Goal: Book appointment/travel/reservation

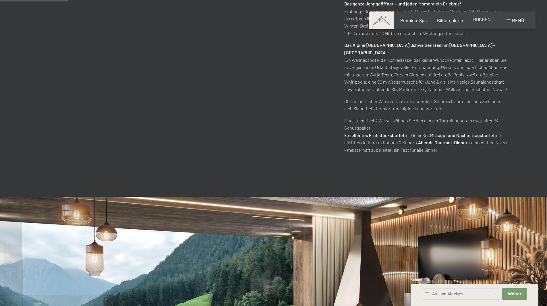
drag, startPoint x: 0, startPoint y: 0, endPoint x: 485, endPoint y: 20, distance: 485.3
click at [485, 20] on span "BUCHEN" at bounding box center [482, 19] width 18 height 5
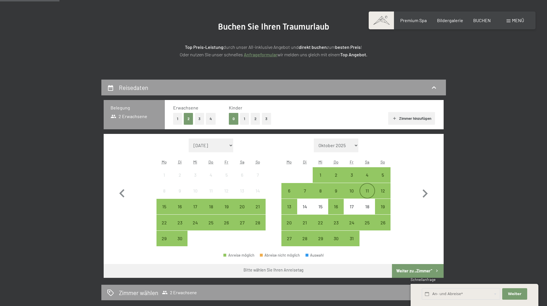
click at [369, 189] on div "11" at bounding box center [367, 195] width 14 height 14
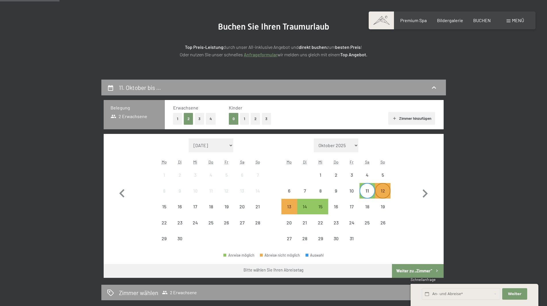
click at [383, 190] on div "12" at bounding box center [383, 195] width 14 height 14
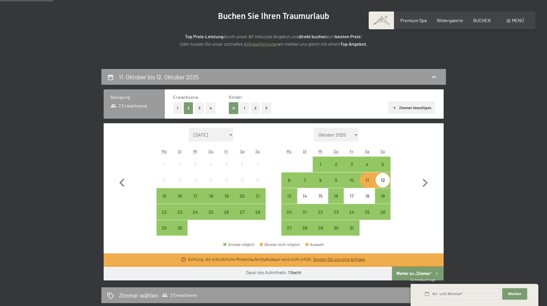
scroll to position [86, 0]
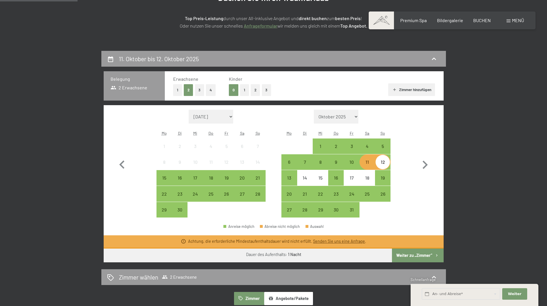
click at [424, 253] on button "Weiter zu „Zimmer“" at bounding box center [417, 255] width 51 height 14
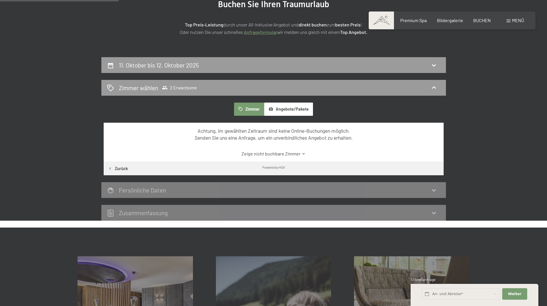
scroll to position [80, 0]
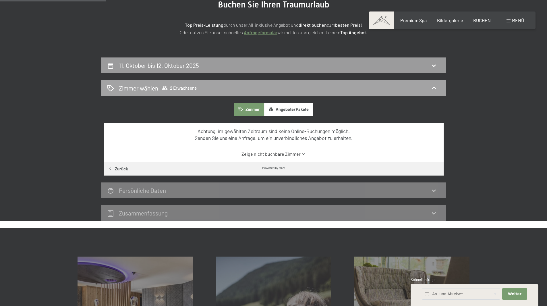
click at [144, 89] on h2 "Zimmer wählen" at bounding box center [138, 88] width 39 height 8
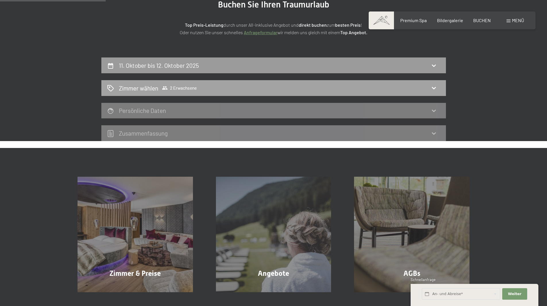
click at [161, 89] on span "Zimmer wählen 2 Erwachsene" at bounding box center [158, 88] width 78 height 8
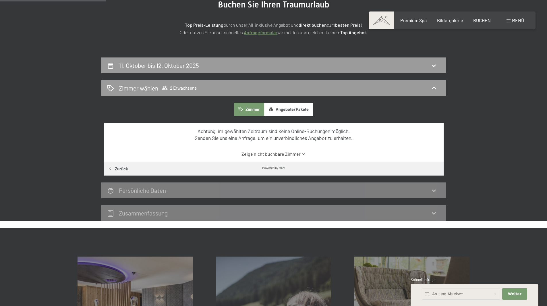
click at [250, 111] on button "Zimmer" at bounding box center [249, 109] width 30 height 13
click at [283, 156] on link "Zeige nicht buchbare Zimmer" at bounding box center [274, 154] width 320 height 6
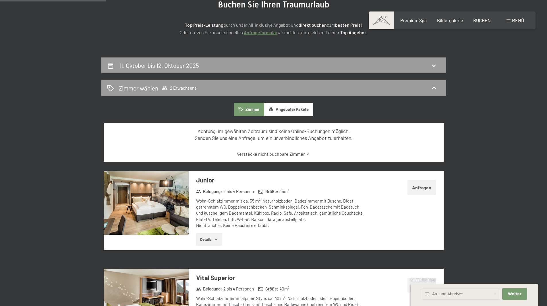
click at [284, 156] on link "Verstecke nicht buchbare Zimmer" at bounding box center [274, 154] width 320 height 6
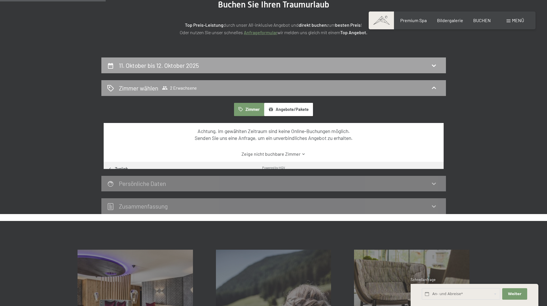
click at [167, 66] on h2 "11. Oktober bis 12. Oktober 2025" at bounding box center [159, 65] width 80 height 7
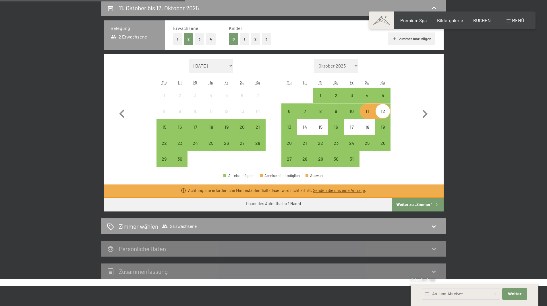
click at [371, 113] on div "11" at bounding box center [367, 116] width 14 height 14
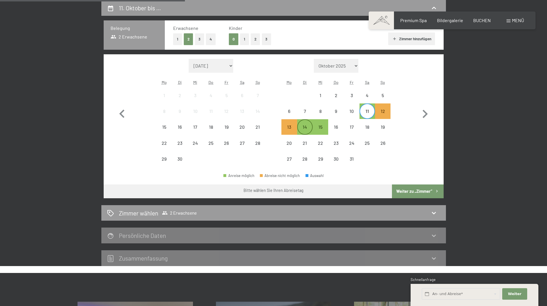
click at [302, 127] on div "14" at bounding box center [305, 132] width 14 height 14
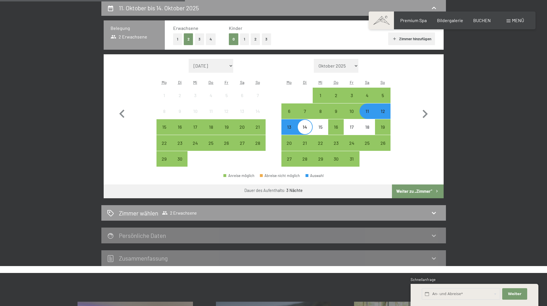
click at [368, 115] on div "11" at bounding box center [367, 116] width 14 height 14
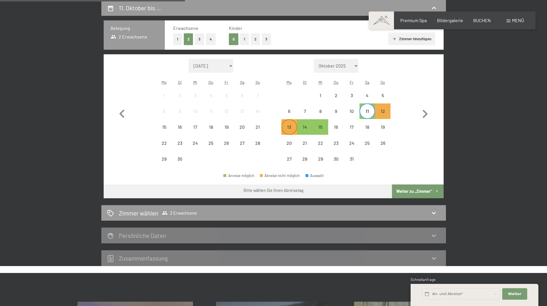
click at [290, 132] on div "13" at bounding box center [289, 132] width 14 height 14
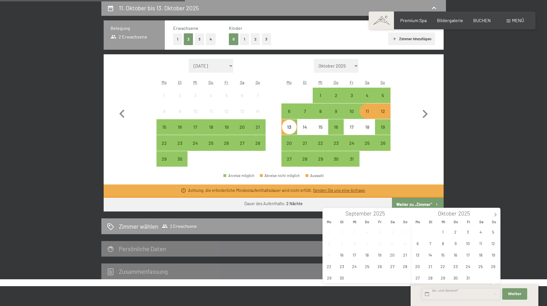
click at [476, 295] on input "text" at bounding box center [461, 294] width 78 height 12
click at [480, 243] on span "11" at bounding box center [480, 243] width 11 height 11
click at [493, 243] on span "12" at bounding box center [493, 243] width 11 height 11
type input "Sa. 11.10.2025 - So. 12.10.2025"
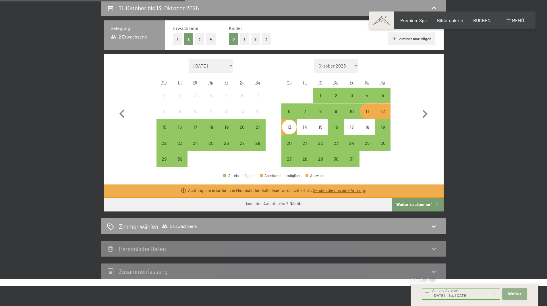
click at [518, 295] on span "Weiter" at bounding box center [515, 293] width 14 height 5
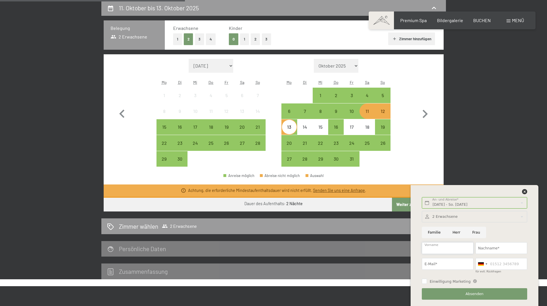
click at [448, 249] on input "Vorname" at bounding box center [448, 248] width 52 height 12
click at [477, 231] on input "Frau" at bounding box center [476, 233] width 20 height 12
radio input "true"
click at [451, 248] on input "Vorname" at bounding box center [448, 248] width 52 height 12
type input "Julia"
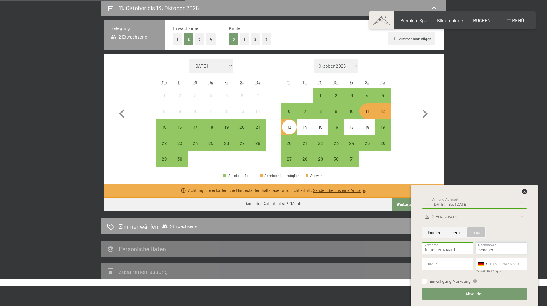
type input "Senoner"
type input "senonerjulia99@gmail.com"
click at [484, 263] on div at bounding box center [482, 263] width 13 height 11
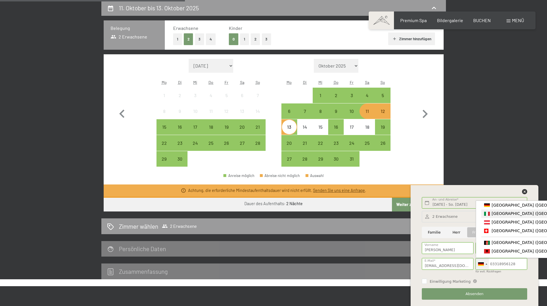
click at [507, 214] on span "[GEOGRAPHIC_DATA] ([GEOGRAPHIC_DATA])" at bounding box center [536, 213] width 89 height 5
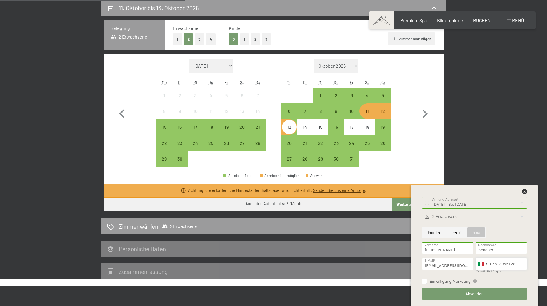
click at [491, 262] on input "03318956128" at bounding box center [502, 264] width 52 height 12
type input "3318956128"
click at [509, 281] on div "Einwilligung Marketing Der Unterfertigte, der die Aufklärung laut Link gelesen …" at bounding box center [474, 280] width 105 height 7
click at [490, 293] on button "Absenden" at bounding box center [474, 294] width 105 height 12
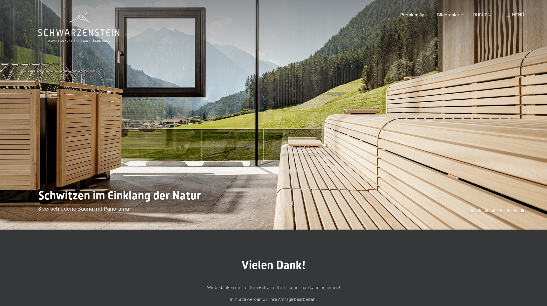
drag, startPoint x: 84, startPoint y: 33, endPoint x: 102, endPoint y: 32, distance: 17.3
click at [84, 33] on icon at bounding box center [78, 26] width 81 height 31
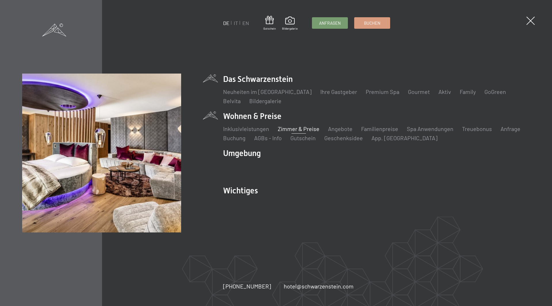
click at [286, 127] on link "Zimmer & Preise" at bounding box center [298, 128] width 42 height 7
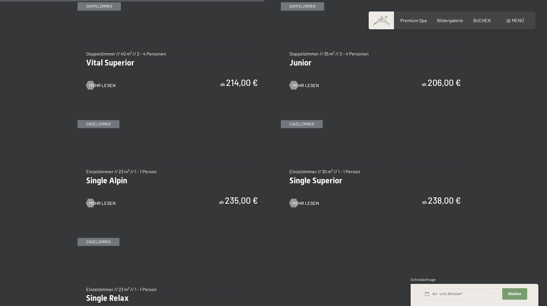
scroll to position [862, 0]
